Goal: Transaction & Acquisition: Purchase product/service

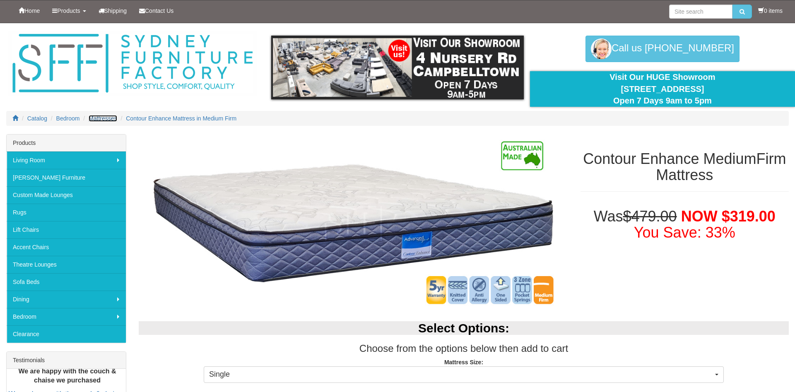
click at [97, 115] on span "Mattresses" at bounding box center [103, 118] width 28 height 7
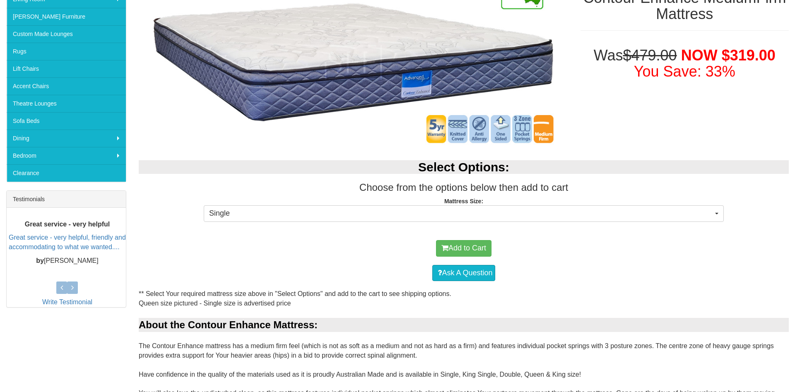
scroll to position [169, 0]
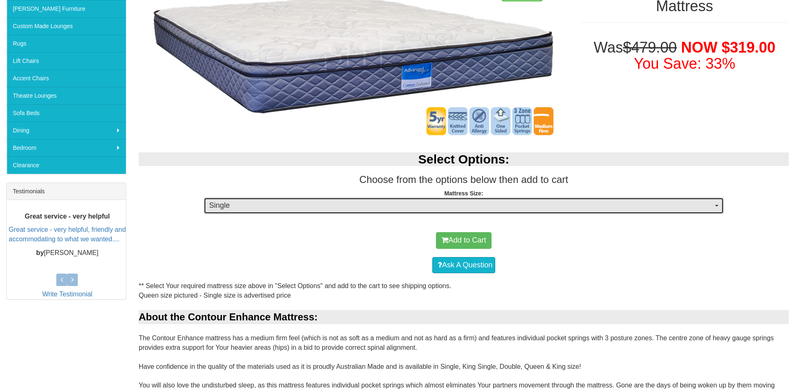
click at [409, 210] on span "Single" at bounding box center [461, 205] width 504 height 11
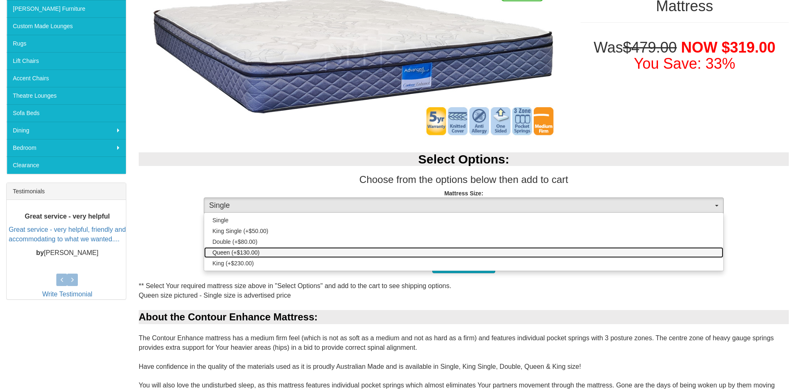
click at [240, 254] on span "Queen (+$130.00)" at bounding box center [235, 252] width 47 height 8
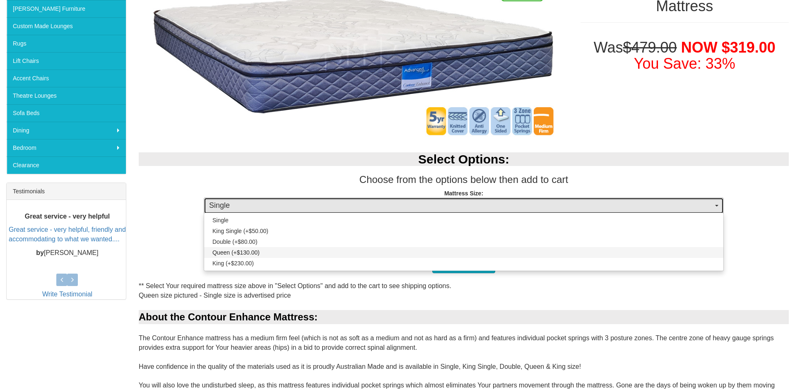
select select "189"
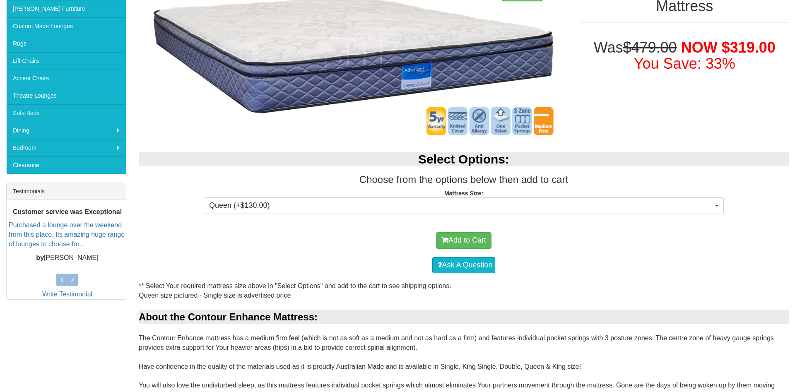
click at [400, 221] on div "Select Options: Choose from the options below then add to cart Mattress Size: Q…" at bounding box center [463, 184] width 662 height 80
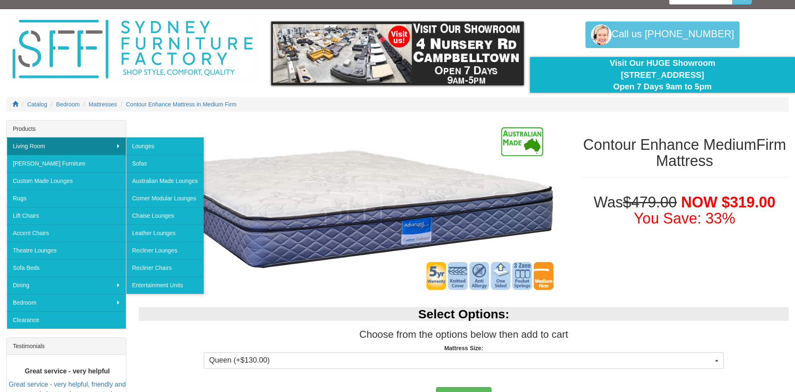
scroll to position [0, 0]
